Goal: Navigation & Orientation: Find specific page/section

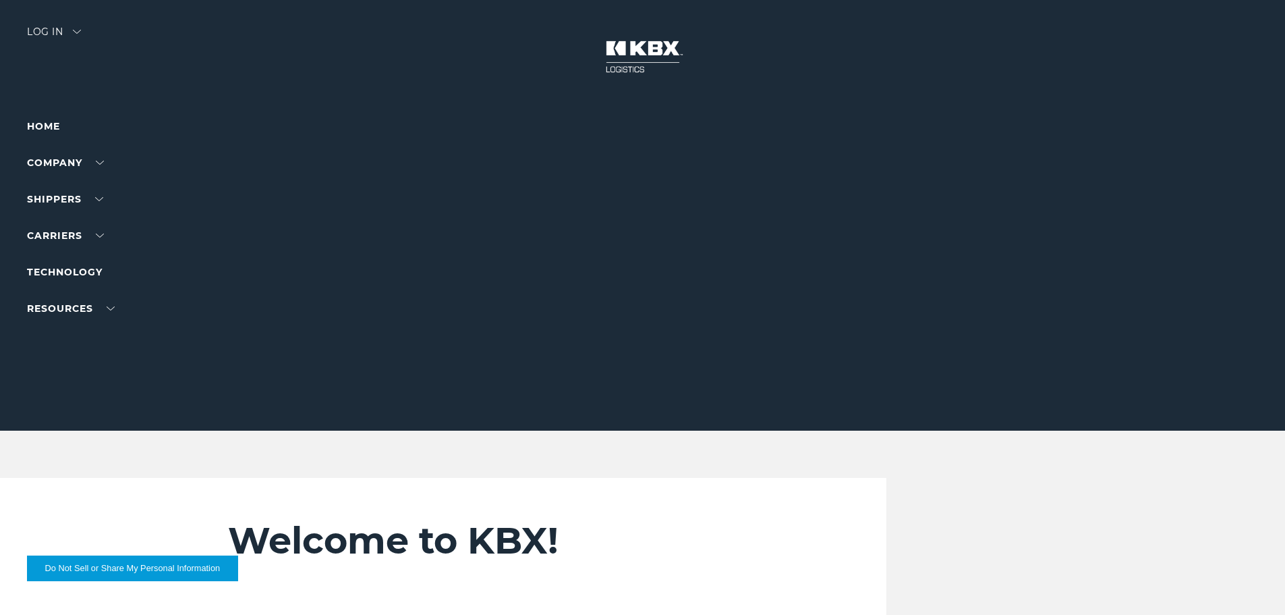
click at [51, 34] on div "Log in" at bounding box center [54, 37] width 54 height 20
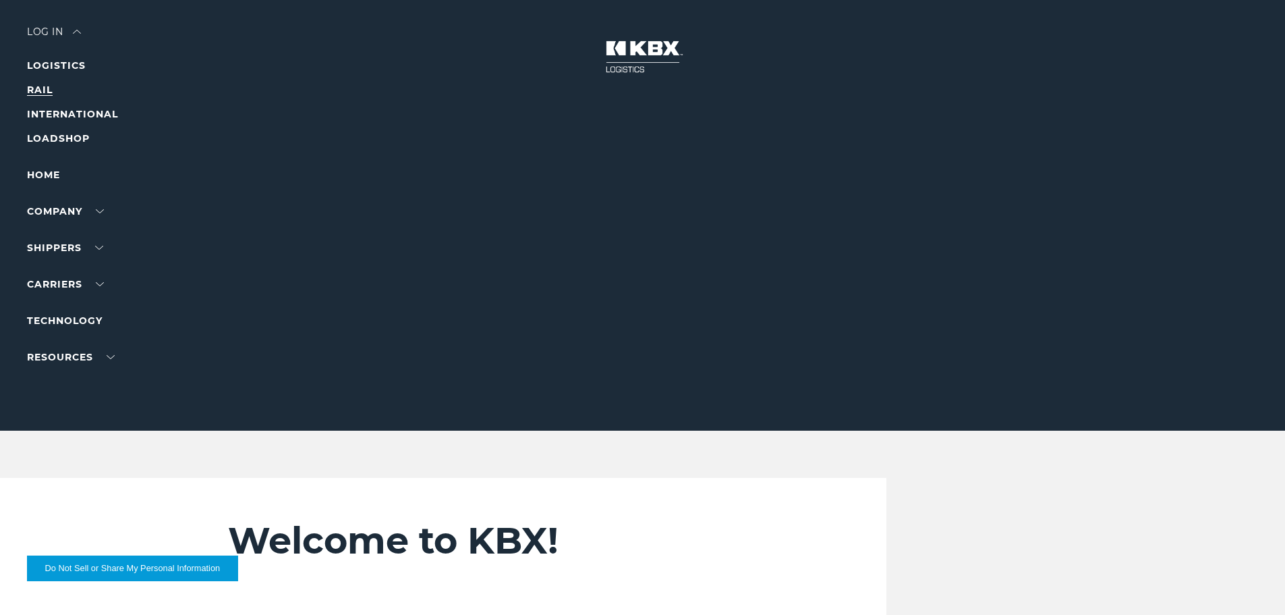
click at [38, 86] on link "RAIL" at bounding box center [40, 90] width 26 height 12
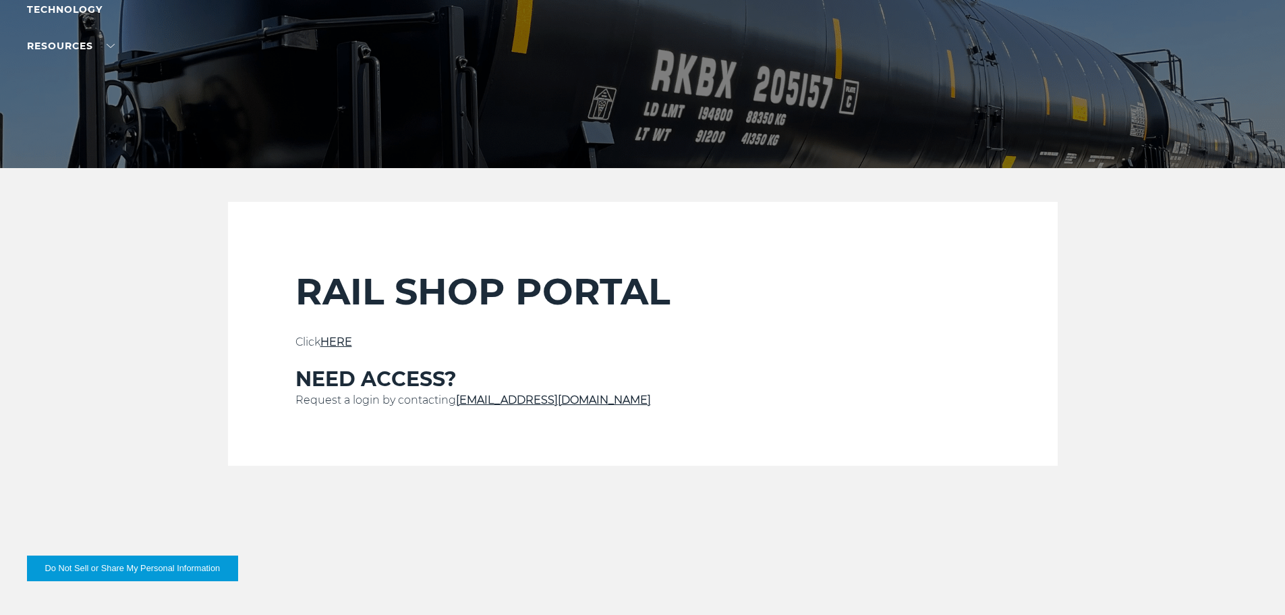
scroll to position [270, 0]
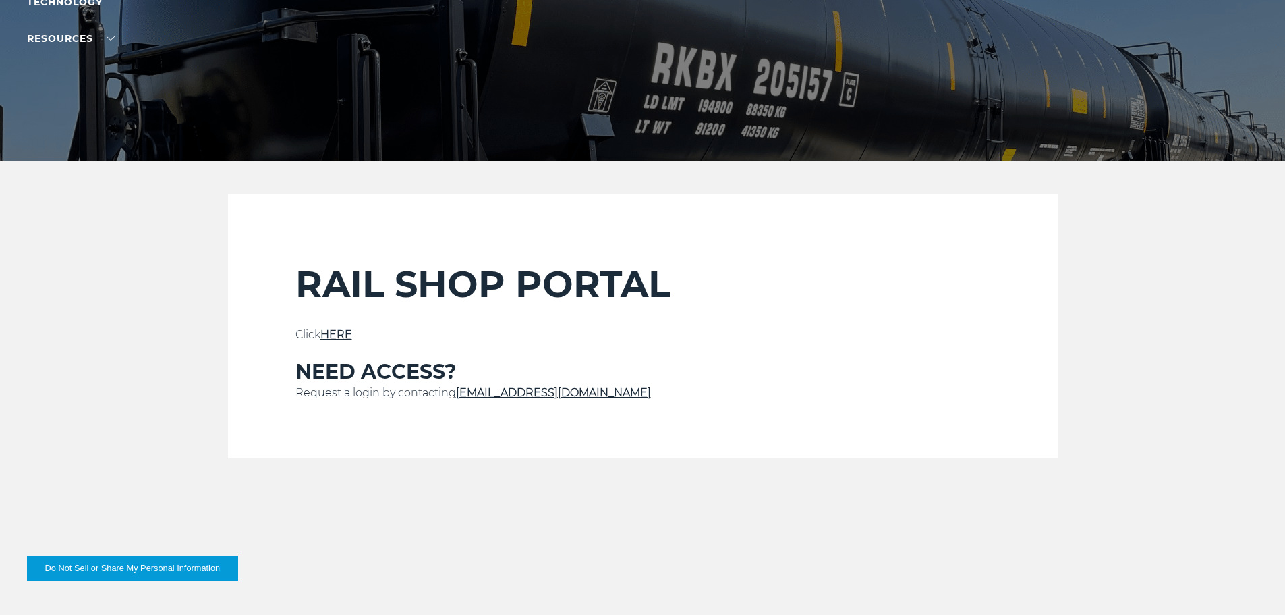
click at [340, 329] on link "HERE" at bounding box center [337, 334] width 32 height 13
